Goal: Information Seeking & Learning: Learn about a topic

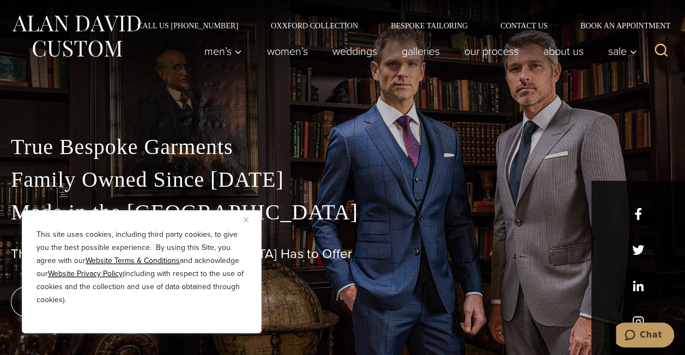
click at [250, 219] on button "Close" at bounding box center [250, 219] width 13 height 13
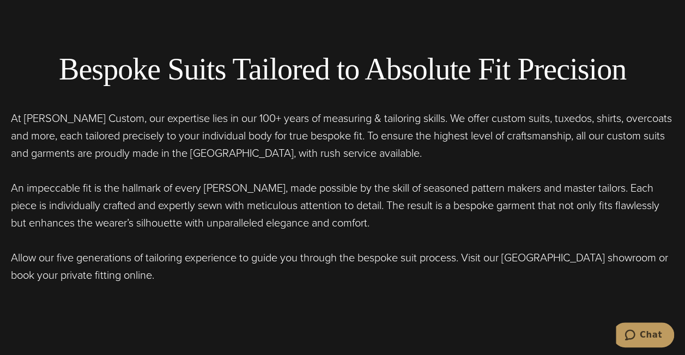
scroll to position [382, 0]
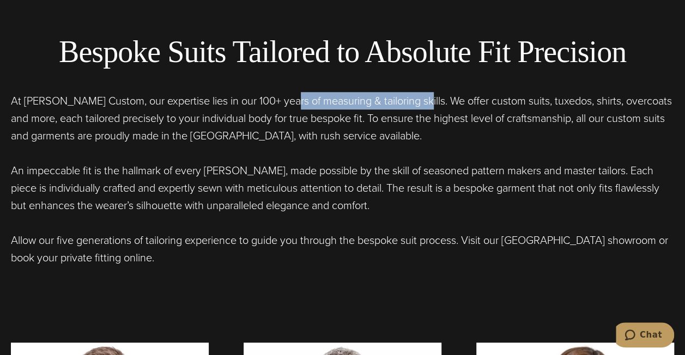
drag, startPoint x: 289, startPoint y: 109, endPoint x: 416, endPoint y: 109, distance: 127.5
click at [416, 109] on p "At Alan David Custom, our expertise lies in our 100+ years of measuring & tailo…" at bounding box center [342, 118] width 663 height 52
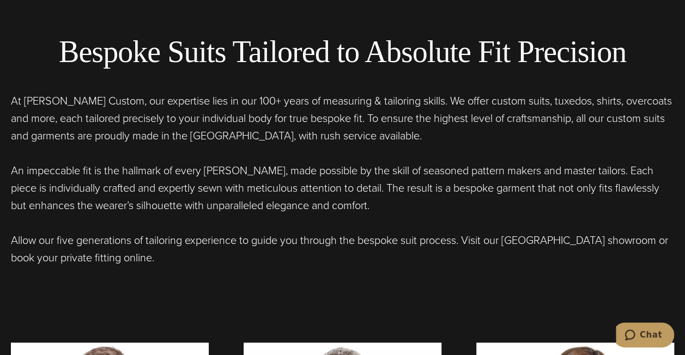
drag, startPoint x: 416, startPoint y: 109, endPoint x: 377, endPoint y: 123, distance: 41.5
click at [379, 122] on p "At Alan David Custom, our expertise lies in our 100+ years of measuring & tailo…" at bounding box center [342, 118] width 663 height 52
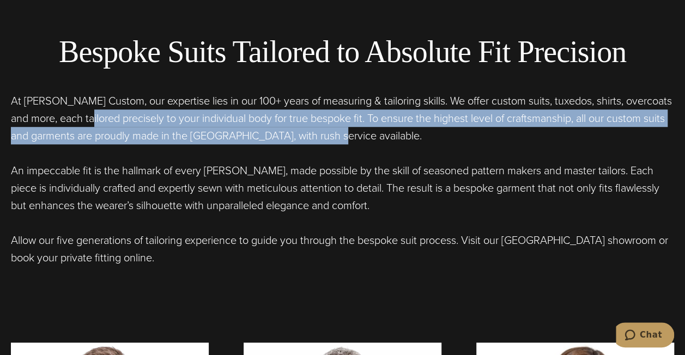
drag, startPoint x: 235, startPoint y: 116, endPoint x: 571, endPoint y: 131, distance: 335.5
click at [552, 131] on p "At Alan David Custom, our expertise lies in our 100+ years of measuring & tailo…" at bounding box center [342, 118] width 663 height 52
click at [326, 137] on p "At Alan David Custom, our expertise lies in our 100+ years of measuring & tailo…" at bounding box center [342, 118] width 663 height 52
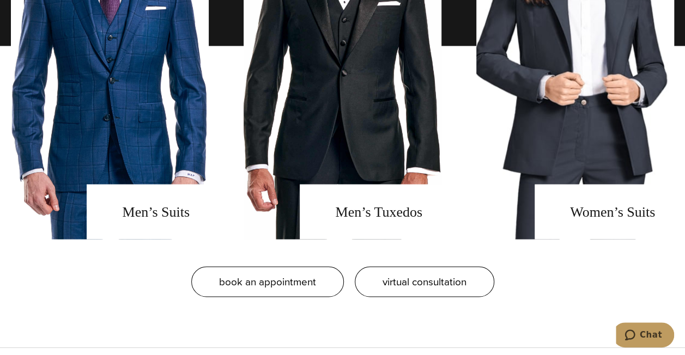
scroll to position [709, 0]
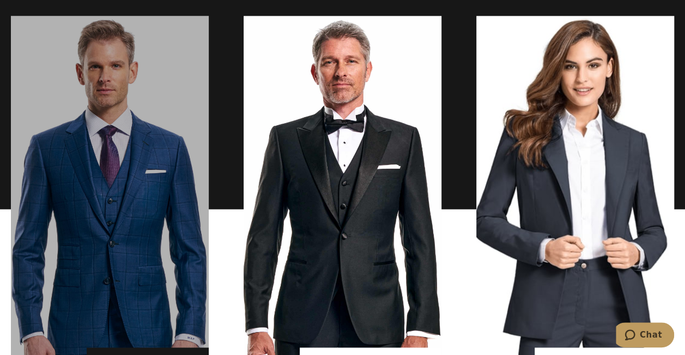
click at [155, 176] on link "men's suits" at bounding box center [110, 209] width 198 height 387
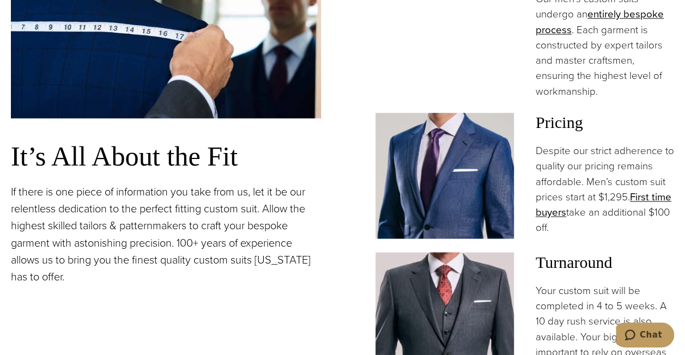
scroll to position [818, 0]
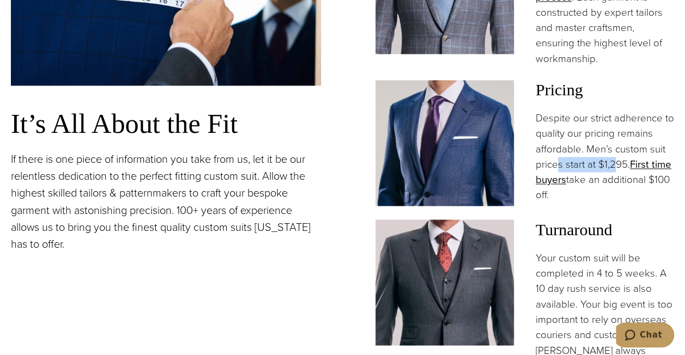
drag, startPoint x: 556, startPoint y: 147, endPoint x: 618, endPoint y: 149, distance: 62.2
click at [618, 149] on p "Despite our strict adherence to quality our pricing remains affordable. Men’s c…" at bounding box center [605, 157] width 138 height 93
click at [598, 163] on p "Despite our strict adherence to quality our pricing remains affordable. Men’s c…" at bounding box center [605, 157] width 138 height 93
drag, startPoint x: 608, startPoint y: 168, endPoint x: 660, endPoint y: 168, distance: 51.8
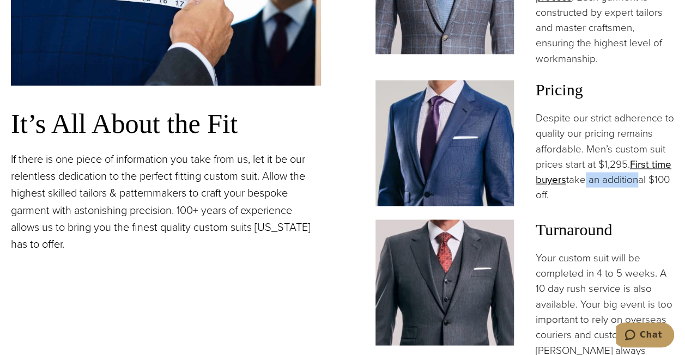
click at [660, 168] on p "Despite our strict adherence to quality our pricing remains affordable. Men’s c…" at bounding box center [605, 157] width 138 height 93
drag, startPoint x: 660, startPoint y: 168, endPoint x: 596, endPoint y: 190, distance: 66.9
click at [596, 190] on div "[PERSON_NAME] commissions an impressive collection of custom tailors & pattern-…" at bounding box center [520, 105] width 310 height 535
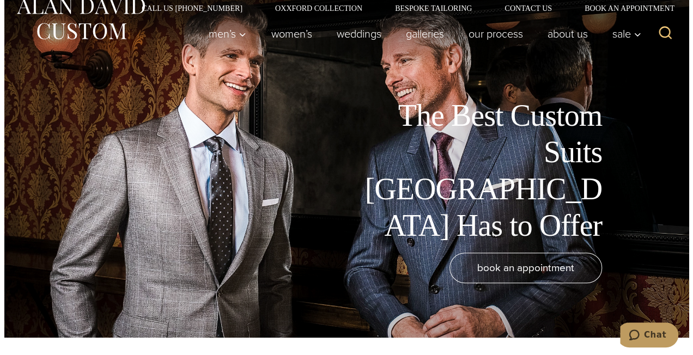
scroll to position [0, 0]
